Goal: Task Accomplishment & Management: Manage account settings

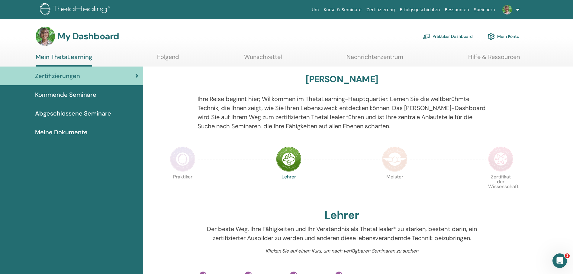
click at [444, 36] on link "Praktiker Dashboard" at bounding box center [448, 36] width 50 height 13
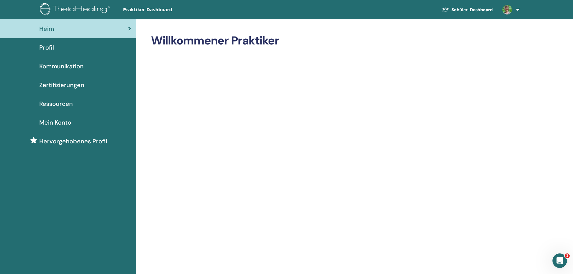
click at [61, 124] on span "Mein Konto" at bounding box center [55, 122] width 32 height 9
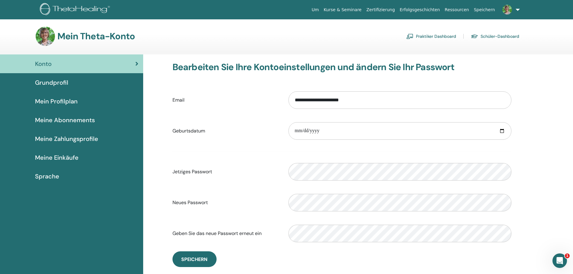
click at [62, 120] on span "Meine Abonnements" at bounding box center [65, 119] width 60 height 9
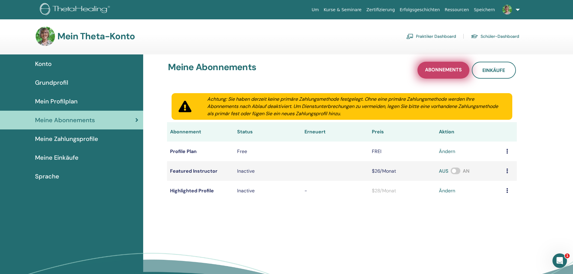
click at [446, 70] on span "Abonnements" at bounding box center [443, 70] width 37 height 8
click at [448, 153] on link "ändern" at bounding box center [447, 151] width 16 height 7
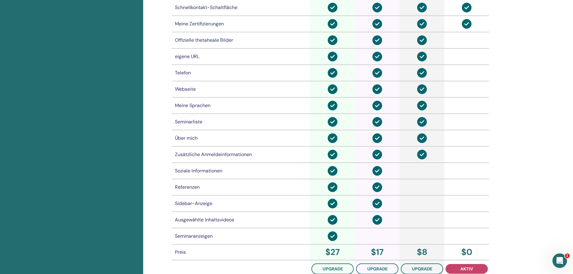
scroll to position [376, 0]
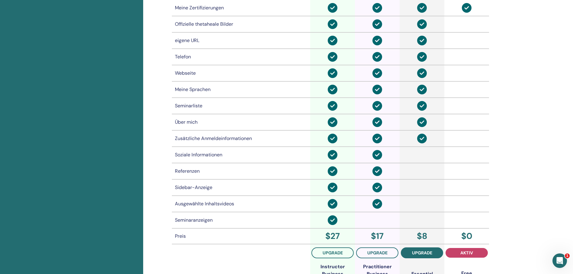
click at [418, 251] on span "Upgrade" at bounding box center [422, 252] width 20 height 5
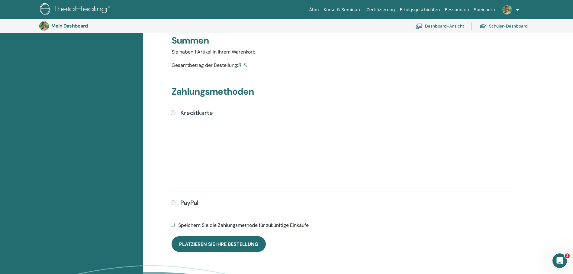
scroll to position [105, 0]
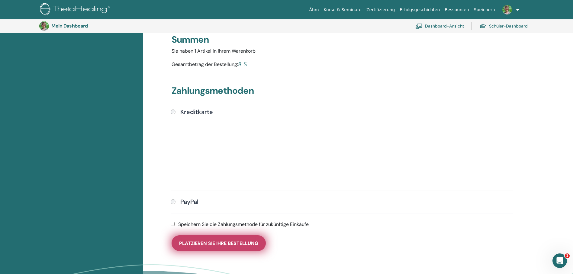
click at [222, 244] on span "Platzieren Sie Ihre Bestellung" at bounding box center [218, 243] width 79 height 6
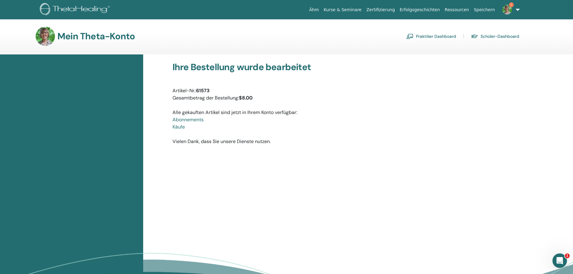
click at [433, 37] on font "Praktiker Dashboard" at bounding box center [436, 36] width 40 height 5
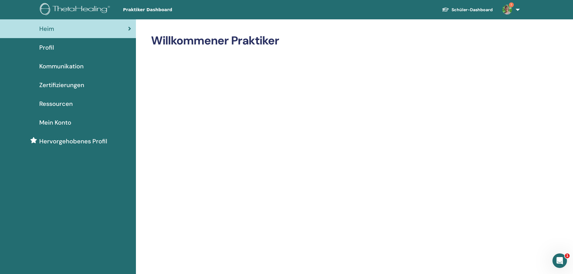
click at [81, 142] on span "Hervorgehobenes Profil" at bounding box center [73, 141] width 68 height 9
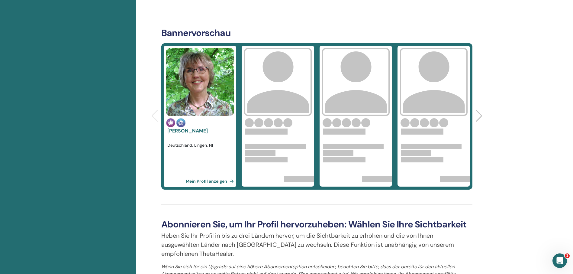
scroll to position [212, 0]
click at [208, 180] on link "Mein Profil anzeigen" at bounding box center [211, 180] width 50 height 12
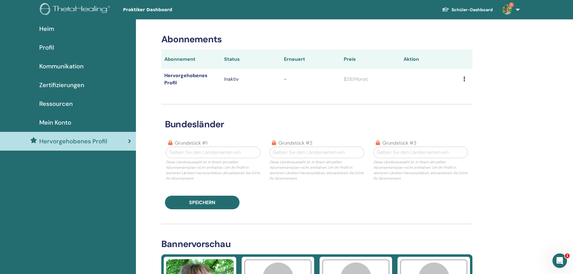
click at [507, 8] on img at bounding box center [508, 10] width 10 height 10
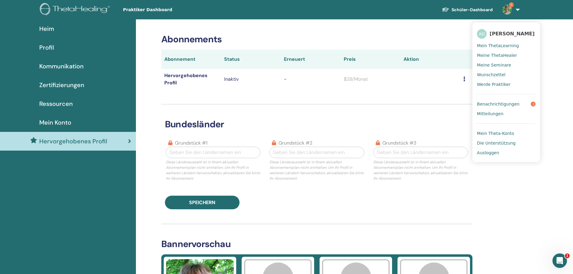
click at [505, 135] on span "Mein Theta-Konto" at bounding box center [495, 133] width 37 height 5
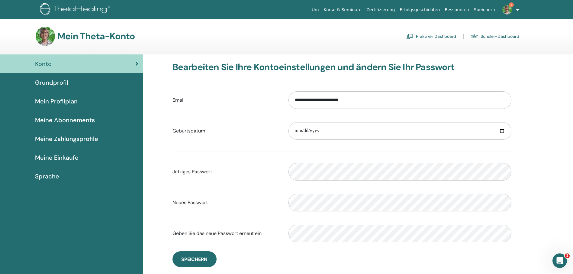
click at [443, 35] on link "Praktiker Dashboard" at bounding box center [431, 36] width 50 height 10
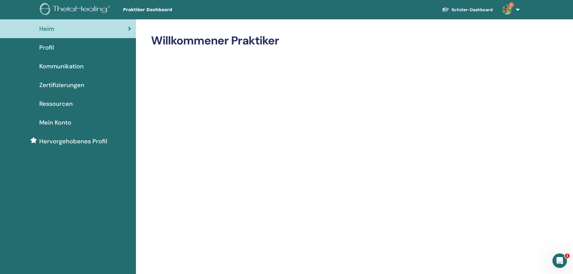
click at [48, 47] on span "Profil" at bounding box center [46, 47] width 15 height 9
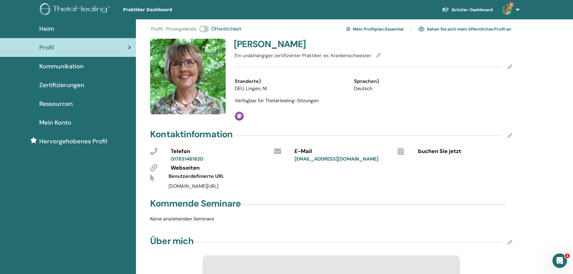
click at [154, 169] on icon at bounding box center [153, 167] width 7 height 7
click at [153, 169] on icon at bounding box center [153, 167] width 7 height 7
click at [185, 169] on span "Webseiten" at bounding box center [185, 168] width 29 height 8
click at [185, 177] on span "Benutzerdefinierte URL" at bounding box center [197, 176] width 56 height 6
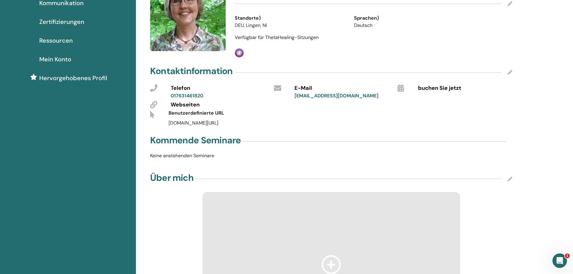
scroll to position [30, 0]
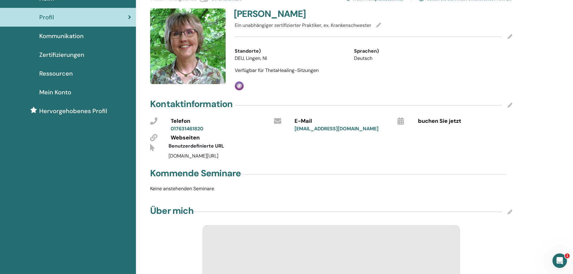
click at [510, 105] on icon at bounding box center [510, 105] width 5 height 5
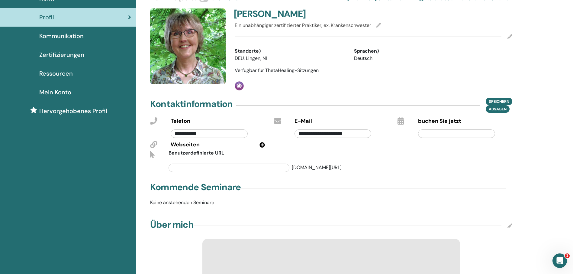
click at [154, 145] on icon at bounding box center [153, 144] width 7 height 7
click at [262, 144] on icon at bounding box center [262, 144] width 5 height 5
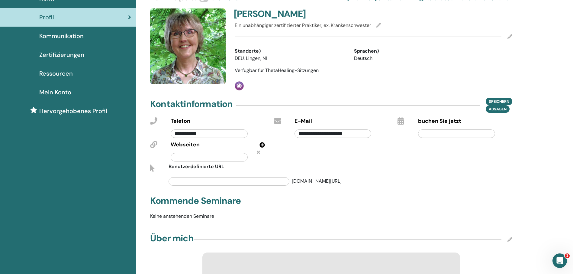
click at [179, 158] on input "text" at bounding box center [209, 157] width 77 height 8
click at [177, 180] on input "text" at bounding box center [229, 181] width 121 height 8
click at [504, 99] on span "Speichern" at bounding box center [499, 101] width 21 height 6
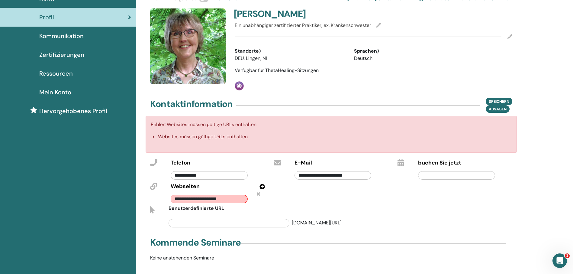
click at [237, 199] on input "**********" at bounding box center [209, 199] width 77 height 8
drag, startPoint x: 232, startPoint y: 199, endPoint x: 173, endPoint y: 198, distance: 59.2
click at [173, 198] on input "**********" at bounding box center [209, 199] width 77 height 8
click at [192, 198] on input "**********" at bounding box center [209, 199] width 77 height 8
type input "**********"
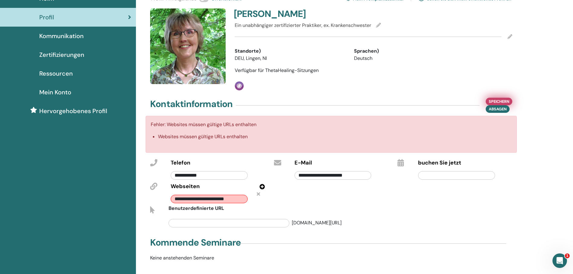
click at [503, 100] on span "Speichern" at bounding box center [499, 101] width 21 height 6
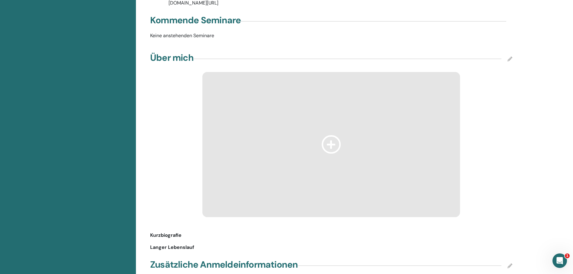
scroll to position [242, 0]
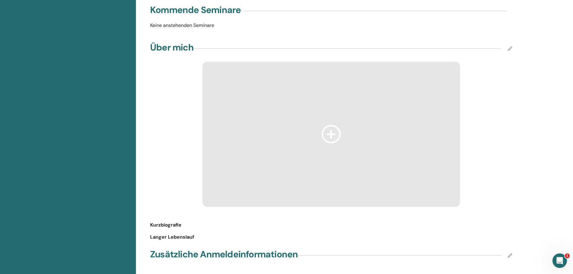
click at [510, 50] on icon at bounding box center [510, 48] width 5 height 5
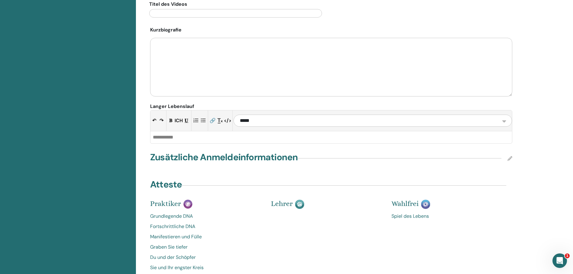
scroll to position [484, 0]
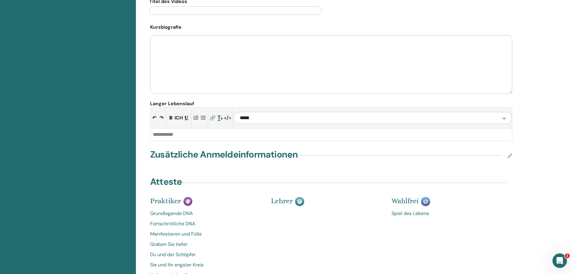
click at [512, 155] on icon at bounding box center [510, 155] width 5 height 5
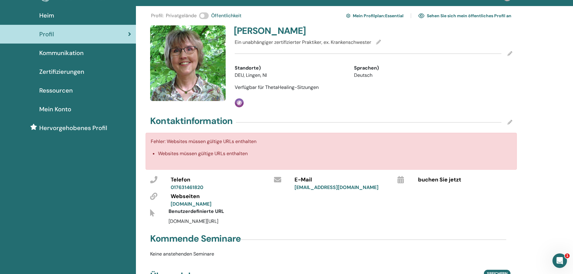
scroll to position [0, 0]
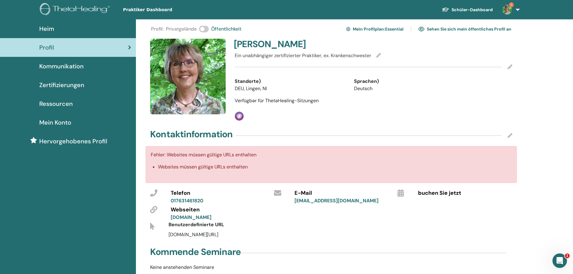
click at [64, 103] on span "Ressourcen" at bounding box center [56, 103] width 34 height 9
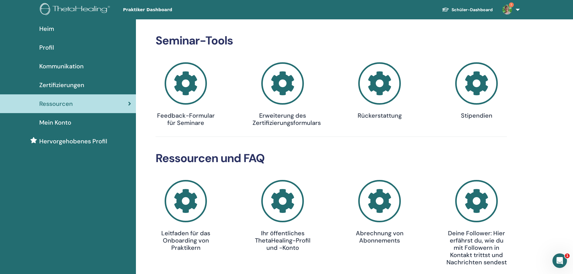
click at [475, 83] on icon at bounding box center [476, 83] width 43 height 43
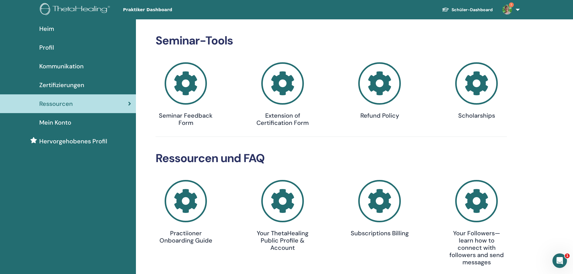
click at [52, 28] on span "Heim" at bounding box center [46, 28] width 15 height 9
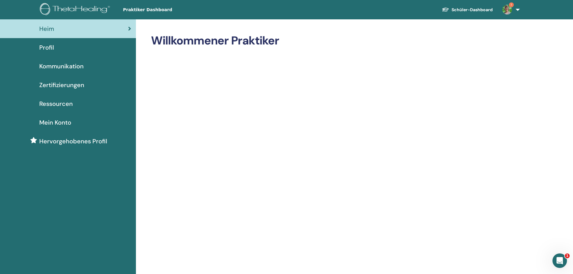
click at [52, 46] on span "Profil" at bounding box center [46, 47] width 15 height 9
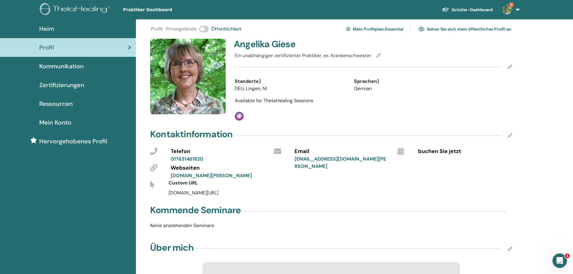
click at [64, 124] on span "Mein Konto" at bounding box center [55, 122] width 32 height 9
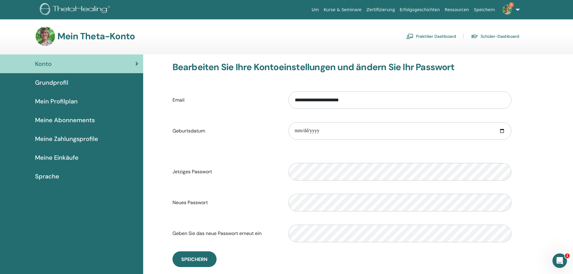
click at [54, 83] on span "Grundprofil" at bounding box center [51, 82] width 33 height 9
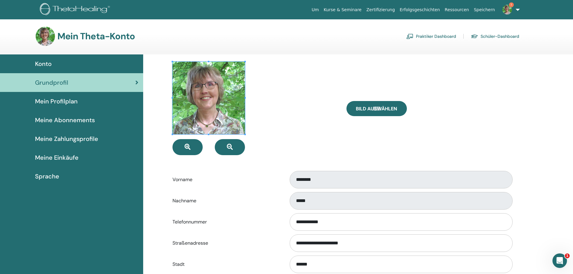
click at [50, 102] on span "Mein Profilplan" at bounding box center [56, 101] width 43 height 9
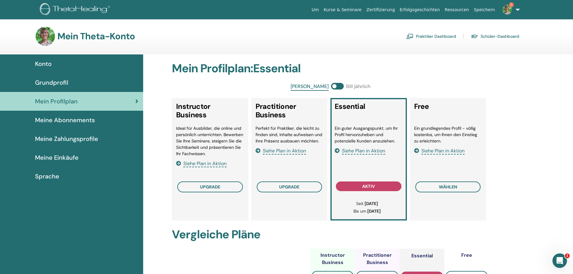
click at [55, 120] on span "Meine Abonnements" at bounding box center [65, 119] width 60 height 9
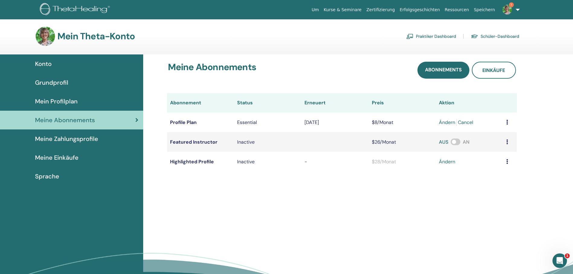
click at [60, 141] on span "Meine Zahlungsprofile" at bounding box center [66, 138] width 63 height 9
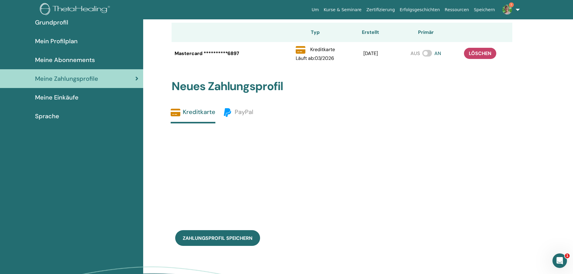
scroll to position [74, 0]
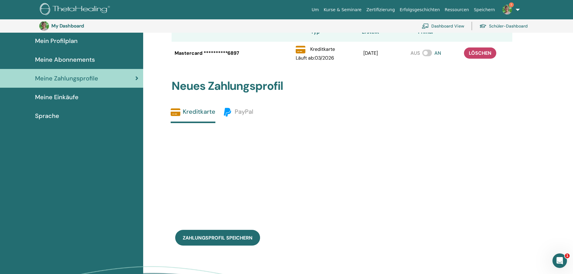
click at [53, 96] on span "Meine Einkäufe" at bounding box center [57, 96] width 44 height 9
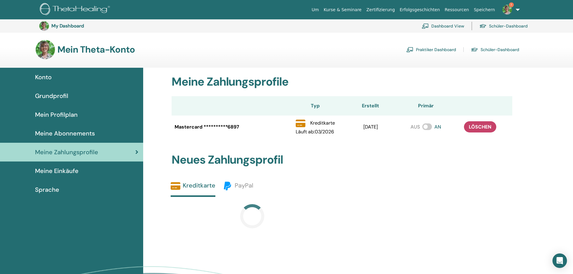
scroll to position [73, 0]
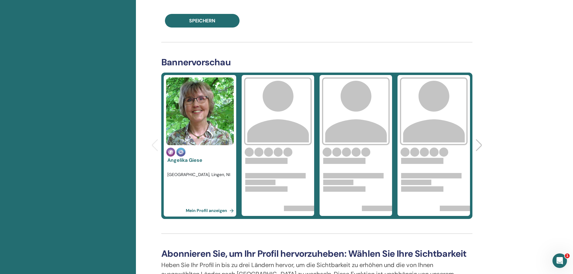
scroll to position [181, 0]
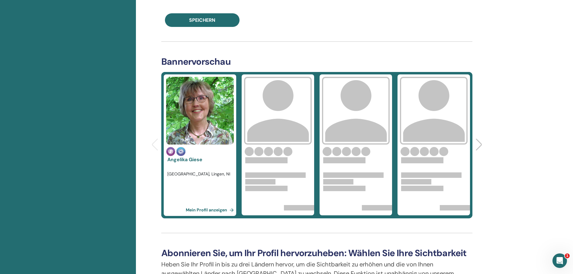
click at [210, 120] on img at bounding box center [200, 111] width 68 height 68
